Goal: Check status: Check status

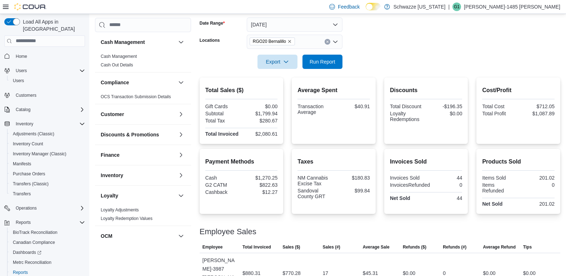
scroll to position [250, 0]
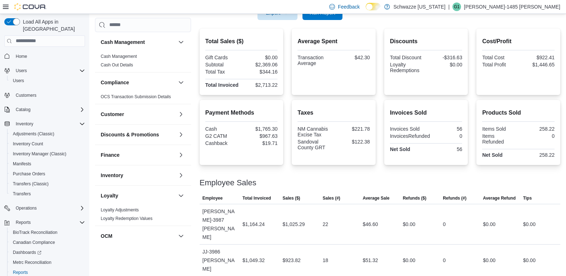
scroll to position [169, 0]
